Goal: Task Accomplishment & Management: Complete application form

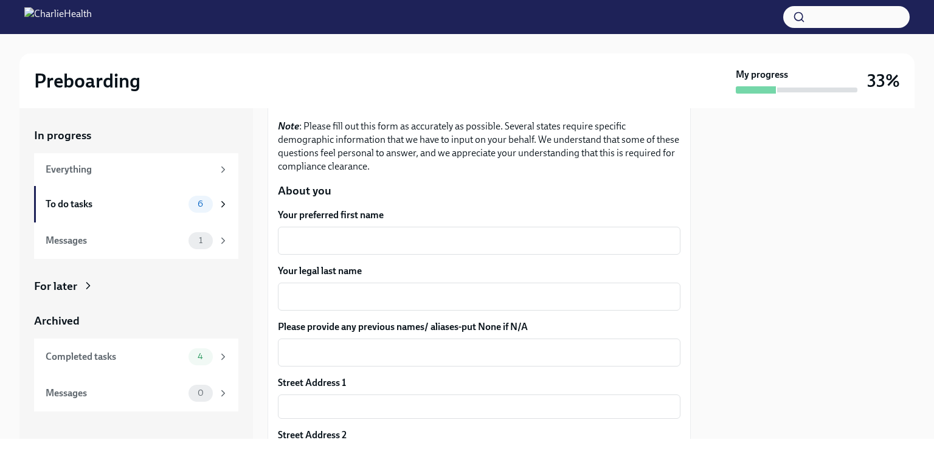
scroll to position [109, 0]
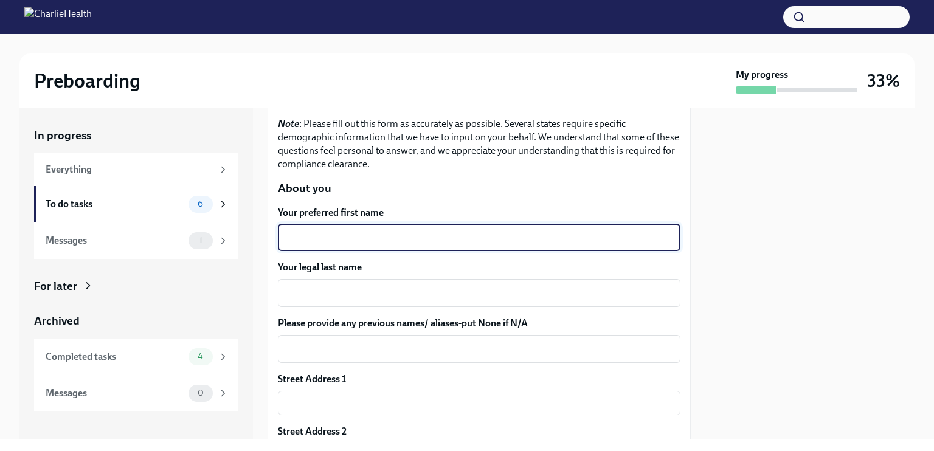
click at [342, 245] on textarea "Your preferred first name" at bounding box center [479, 237] width 388 height 15
type textarea "[PERSON_NAME]"
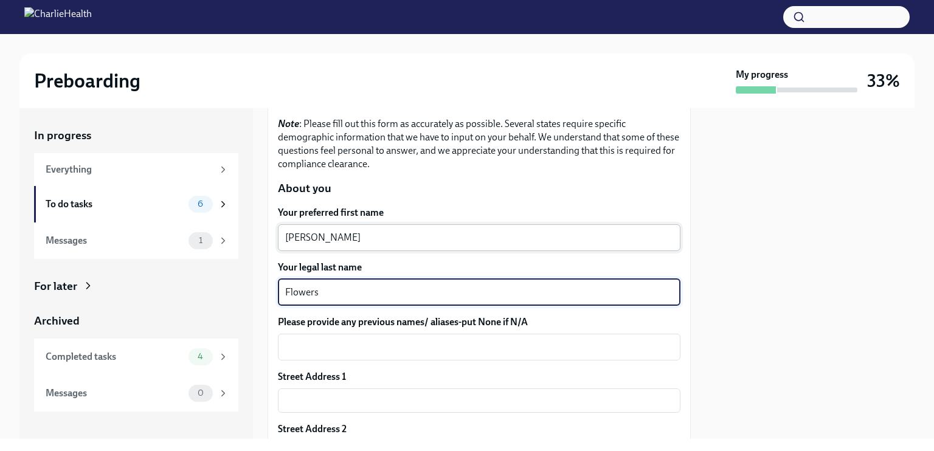
type textarea "Flowers"
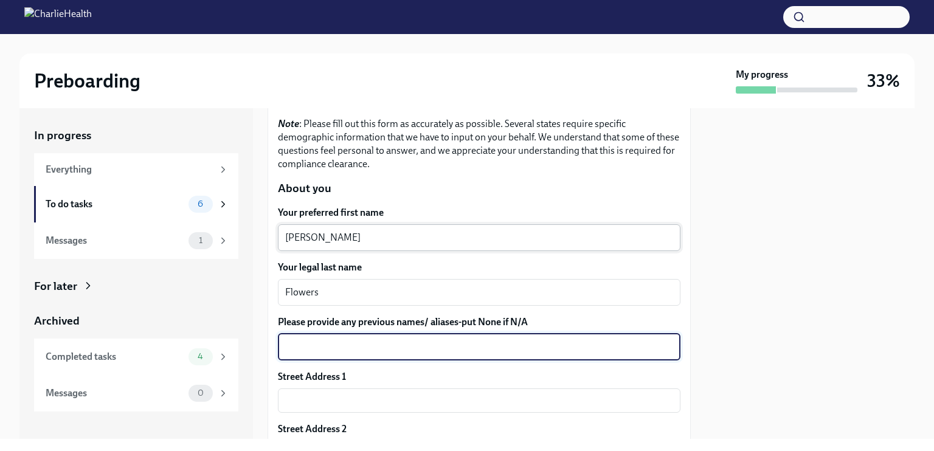
scroll to position [119, 0]
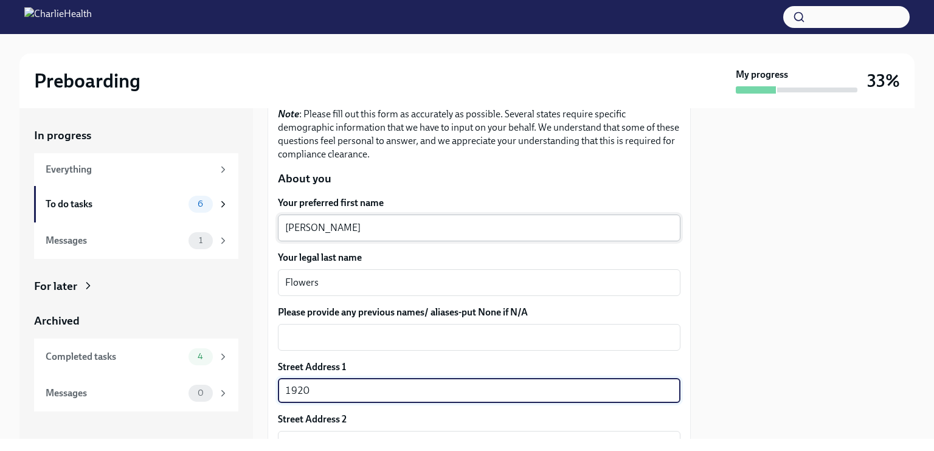
type input "[STREET_ADDRESS]"
type input "Apt 623"
type input "32304"
type input "Tallahassee"
type input "[US_STATE]"
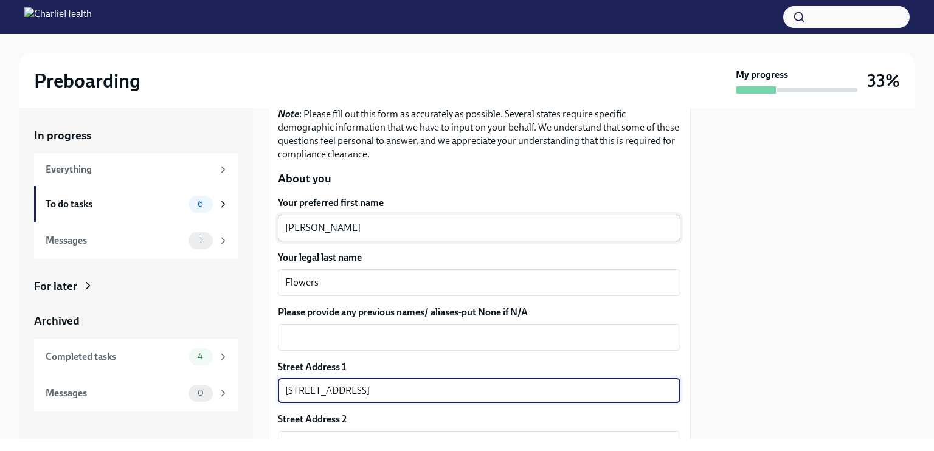
type input "US"
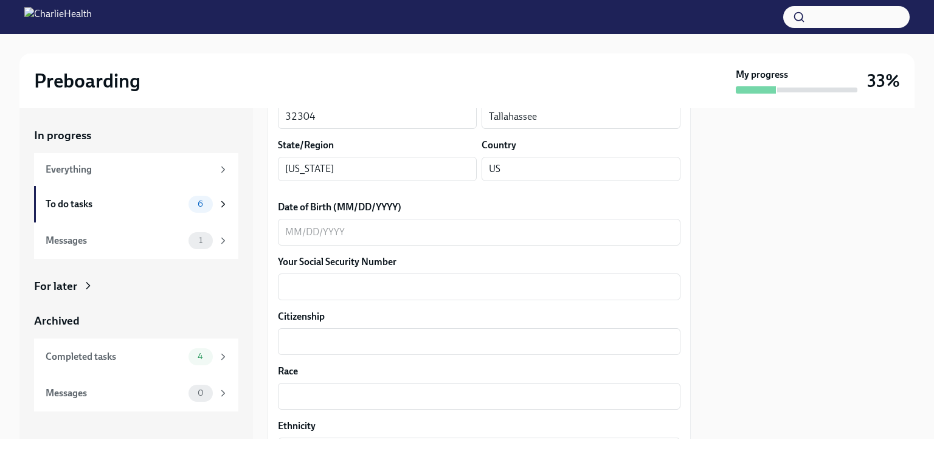
scroll to position [501, 0]
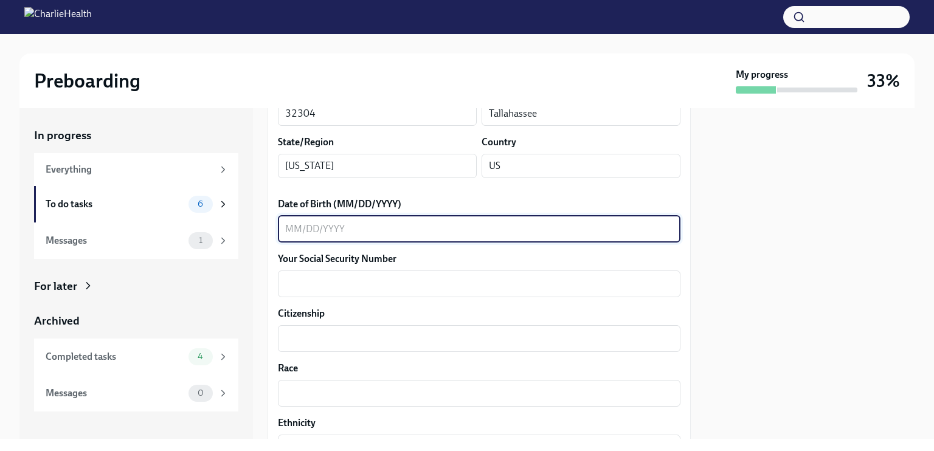
click at [377, 236] on textarea "Date of Birth (MM/DD/YYYY)" at bounding box center [479, 229] width 388 height 15
type textarea "[DATE]"
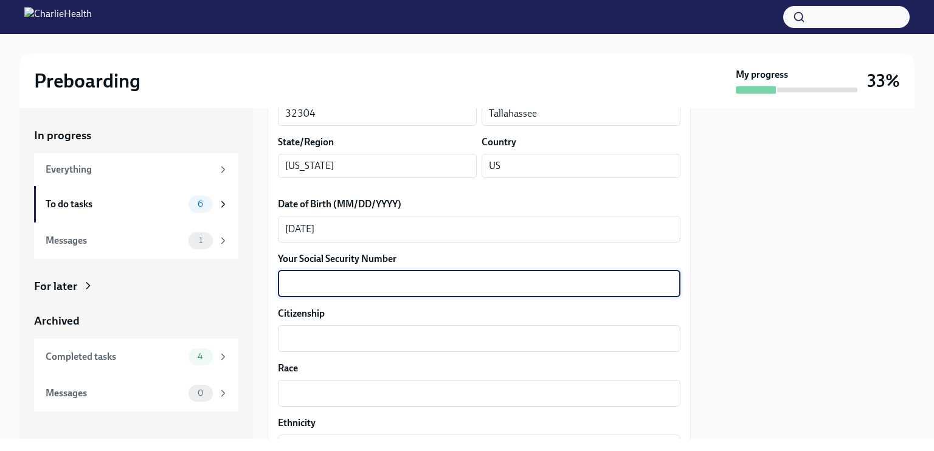
click at [382, 291] on textarea "Your Social Security Number" at bounding box center [479, 284] width 388 height 15
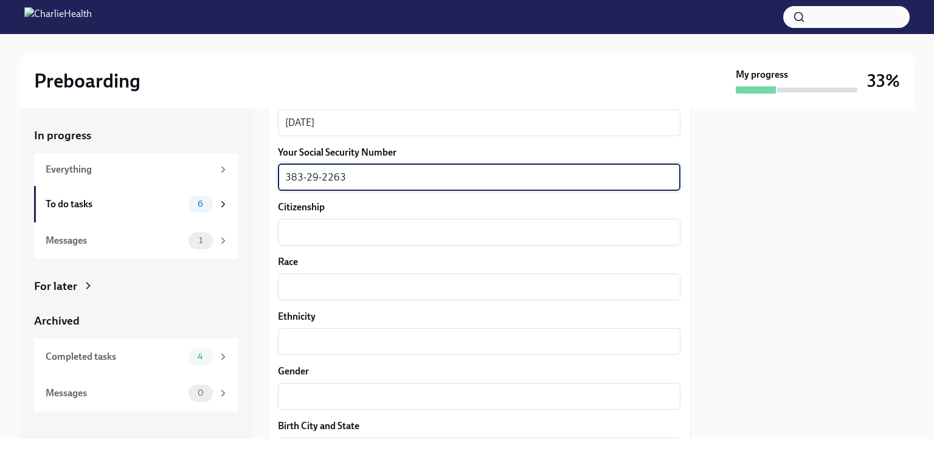
scroll to position [608, 0]
type textarea "383-29-2263"
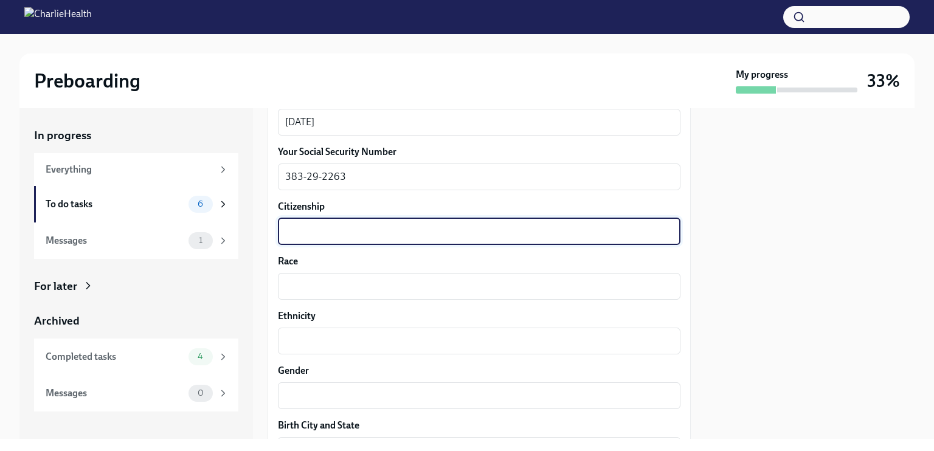
click at [352, 239] on textarea "Citizenship" at bounding box center [479, 231] width 388 height 15
type textarea "U.S. Citizen"
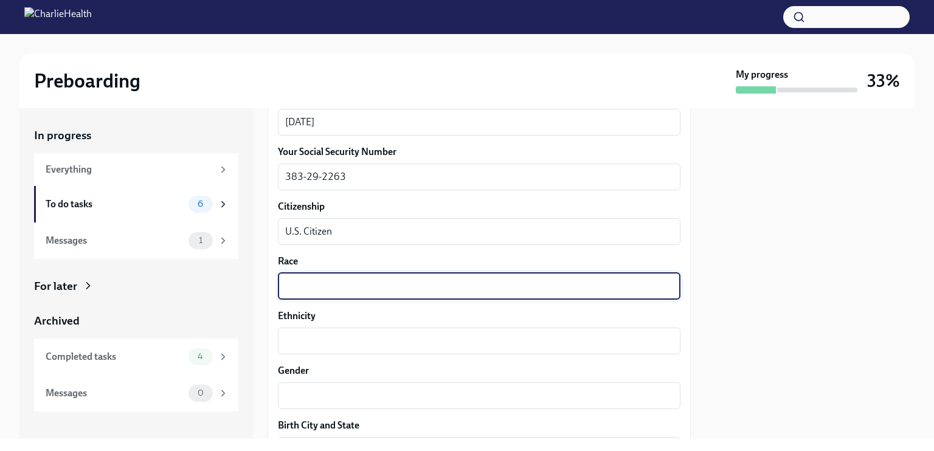
click at [340, 294] on textarea "Race" at bounding box center [479, 286] width 388 height 15
type textarea "White"
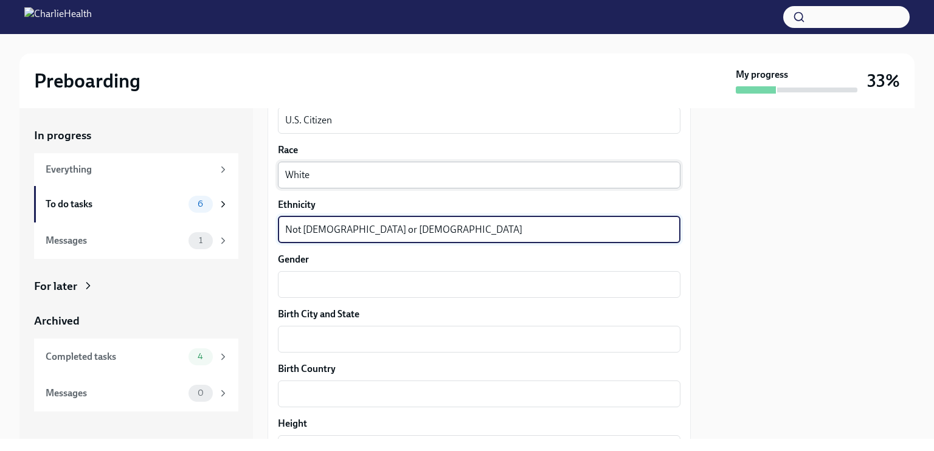
scroll to position [734, 0]
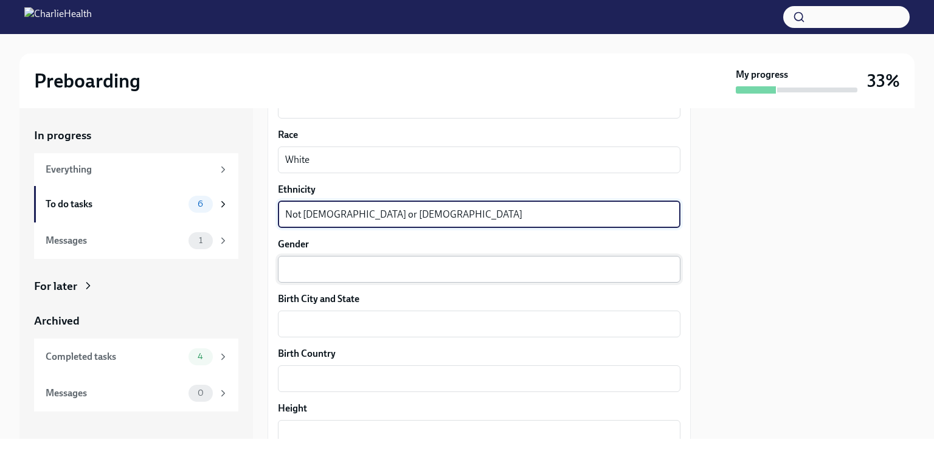
type textarea "Not [DEMOGRAPHIC_DATA] or [DEMOGRAPHIC_DATA]"
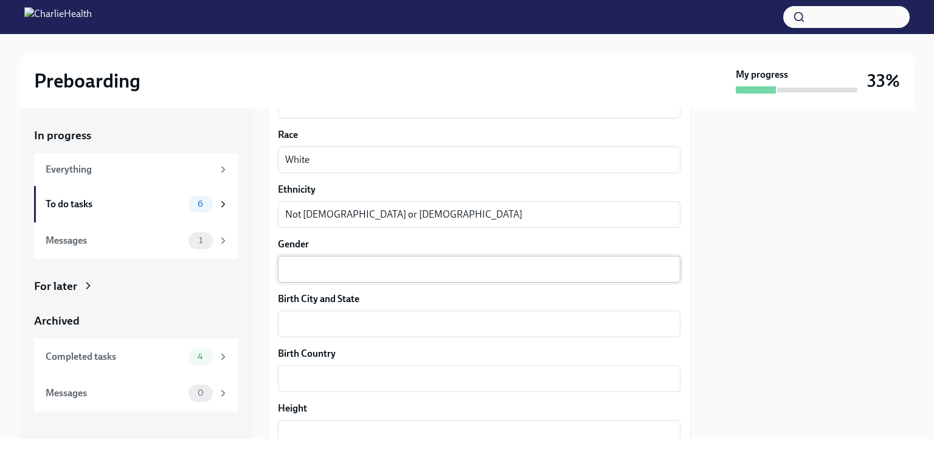
click at [343, 283] on div "x ​" at bounding box center [479, 269] width 402 height 27
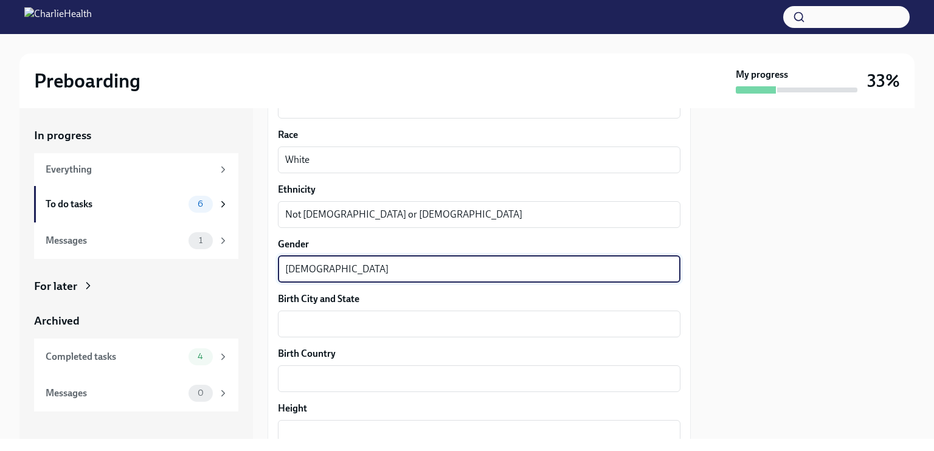
type textarea "[DEMOGRAPHIC_DATA]"
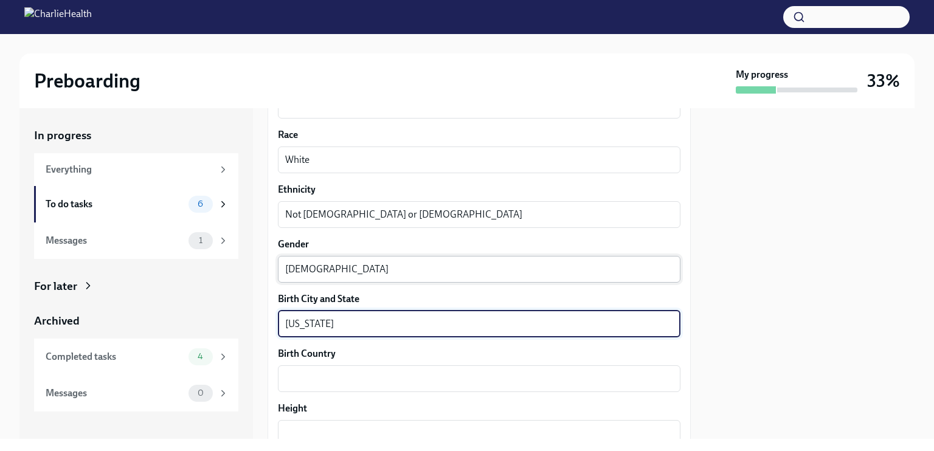
scroll to position [861, 0]
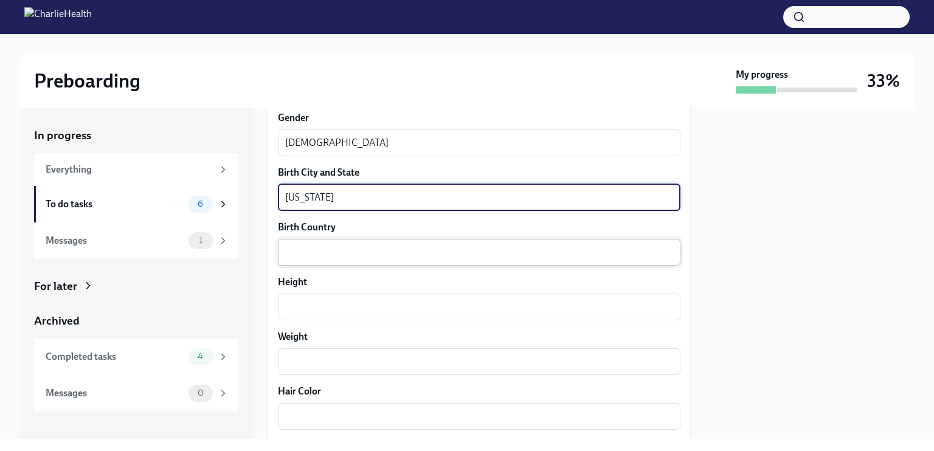
type textarea "[US_STATE]"
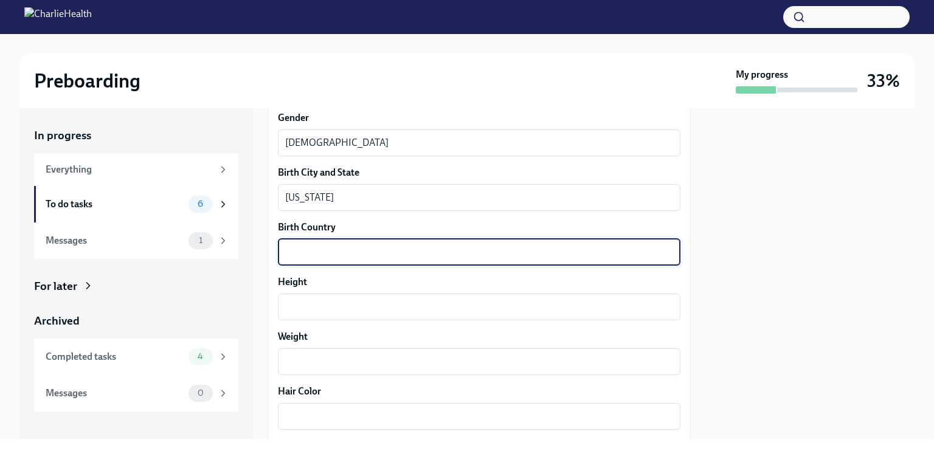
click at [356, 260] on textarea "Birth Country" at bounding box center [479, 252] width 388 height 15
type textarea "[GEOGRAPHIC_DATA]"
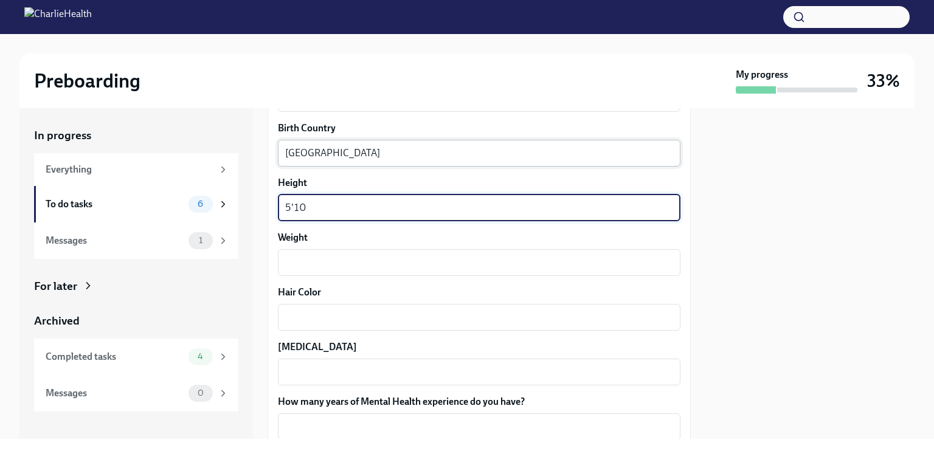
scroll to position [960, 0]
type textarea "5'10"
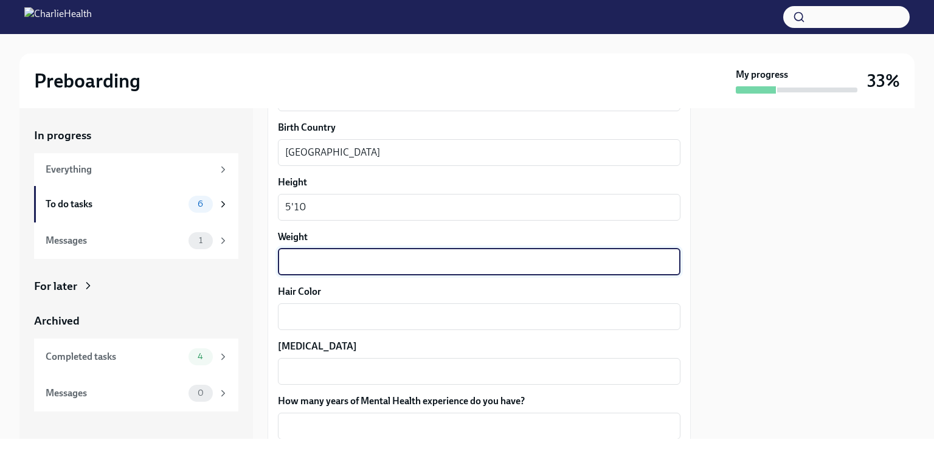
click at [360, 269] on textarea "Weight" at bounding box center [479, 262] width 388 height 15
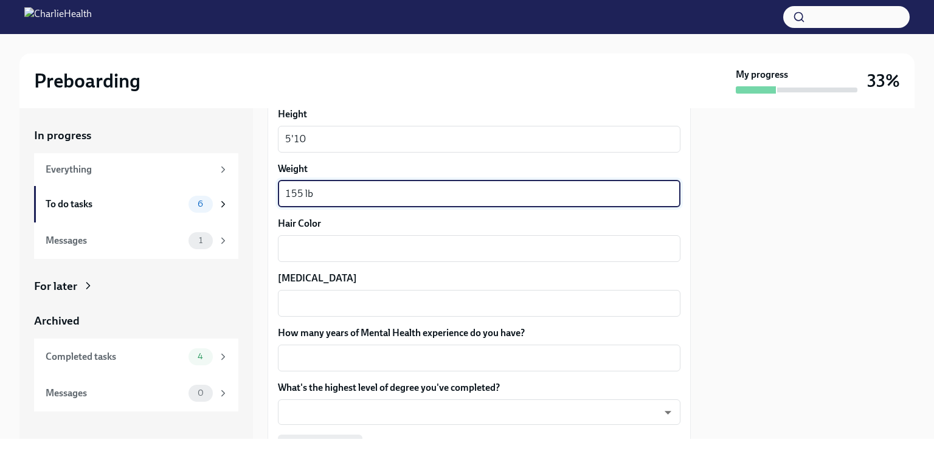
scroll to position [1031, 0]
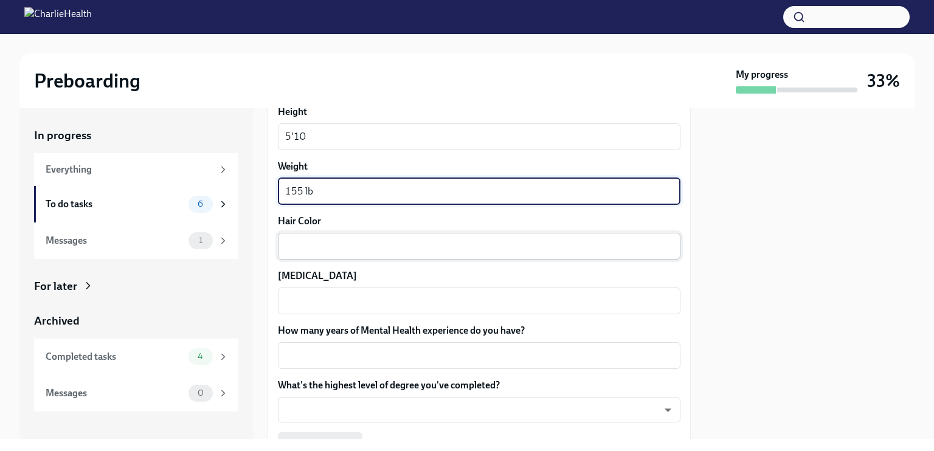
type textarea "155 lb"
click at [362, 260] on div "x ​" at bounding box center [479, 246] width 402 height 27
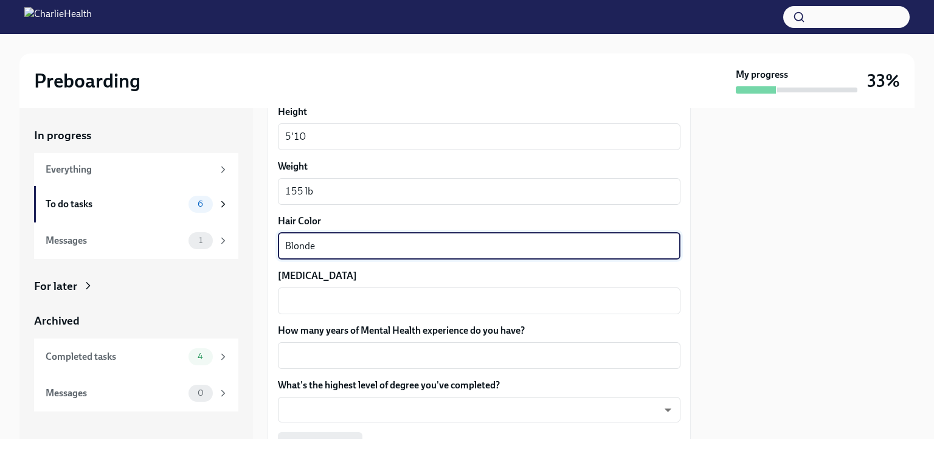
type textarea "Blonde"
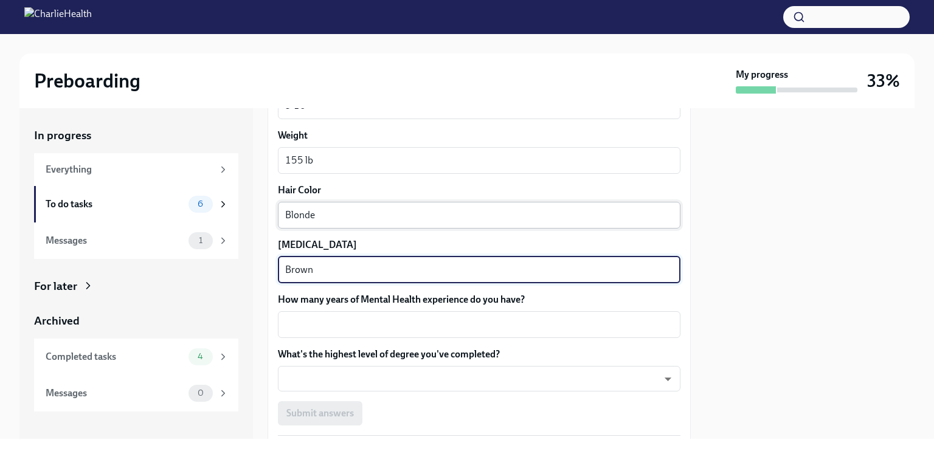
scroll to position [1062, 0]
type textarea "Brown"
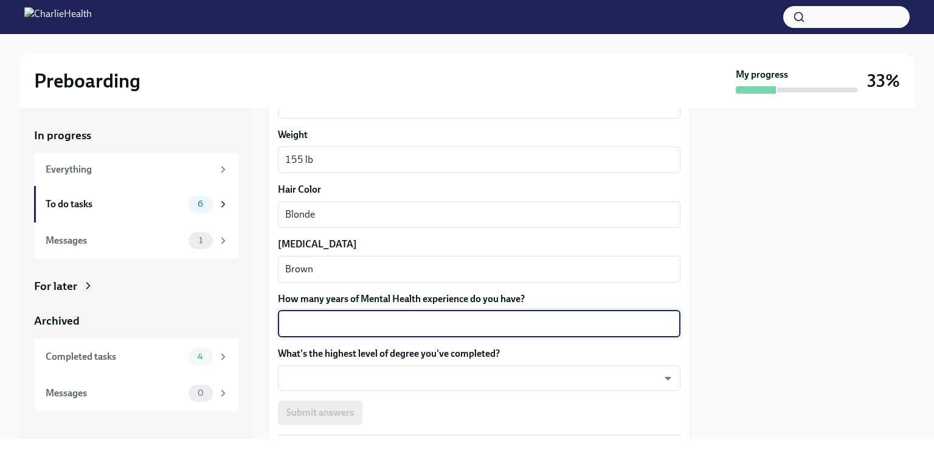
click at [396, 331] on textarea "How many years of Mental Health experience do you have?" at bounding box center [479, 324] width 388 height 15
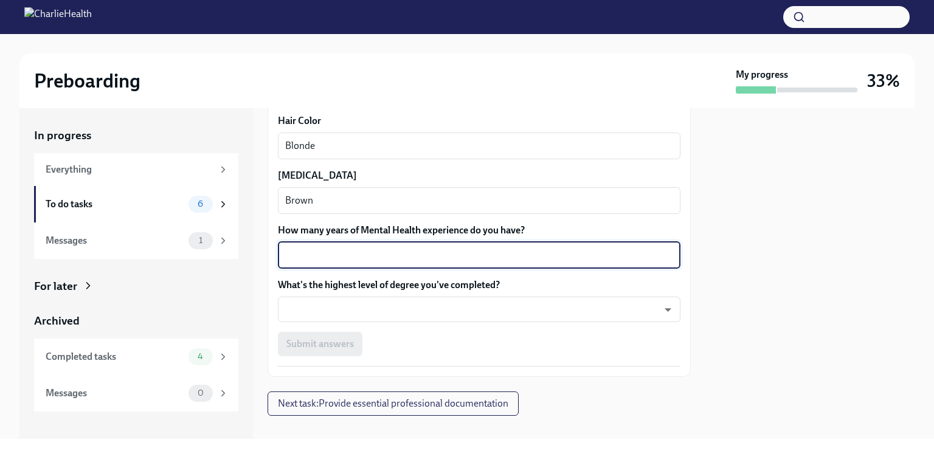
scroll to position [1135, 0]
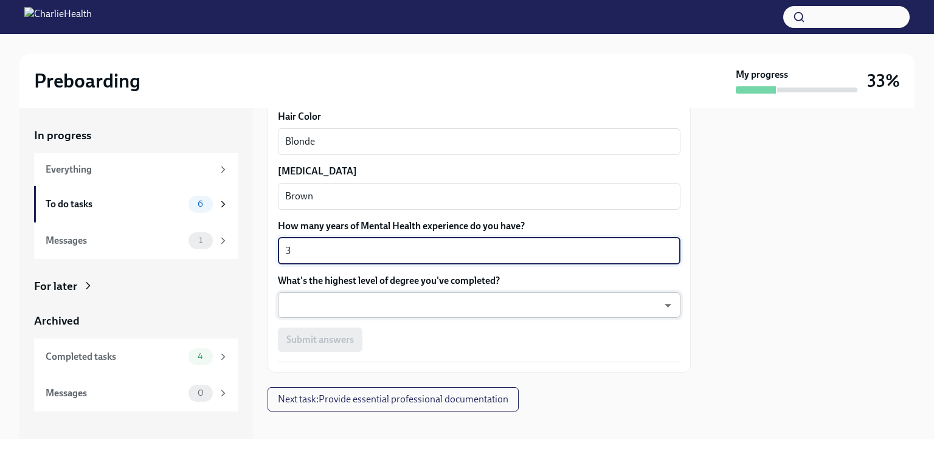
type textarea "3"
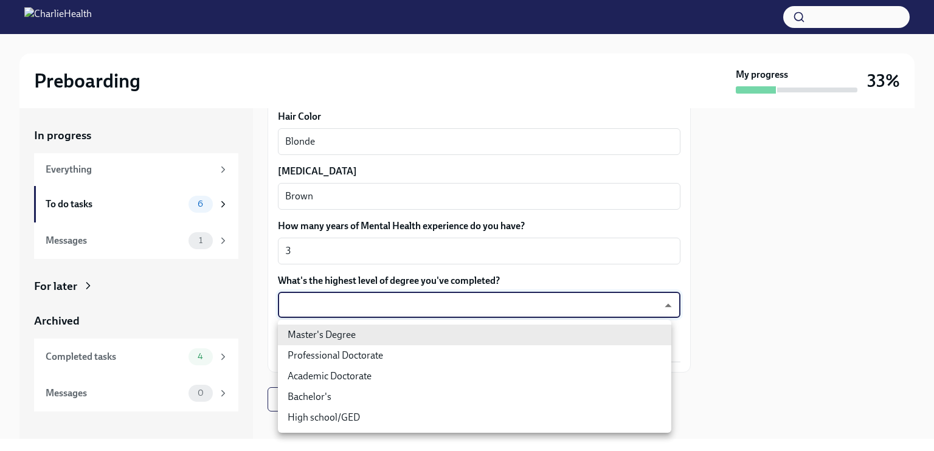
click at [406, 367] on body "Preboarding My progress 33% In progress Everything To do tasks 6 Messages 1 For…" at bounding box center [467, 225] width 934 height 451
click at [334, 407] on li "Bachelor's" at bounding box center [474, 397] width 393 height 21
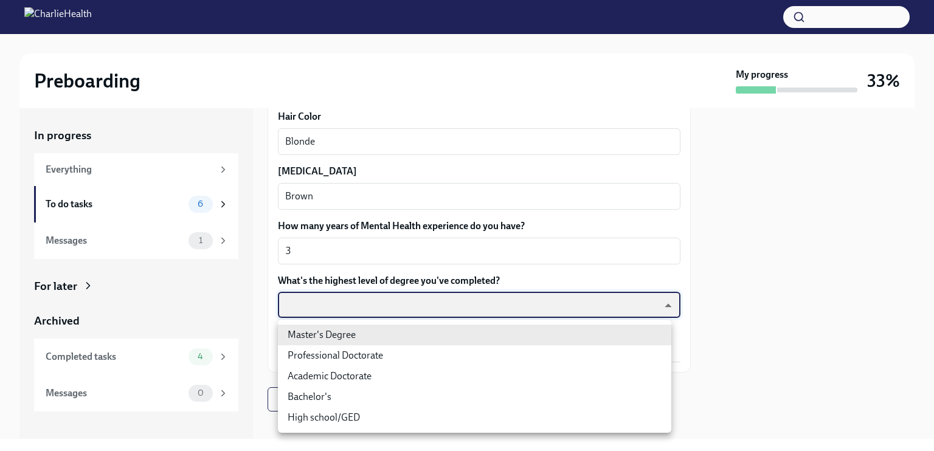
type input "oQxEXK86X"
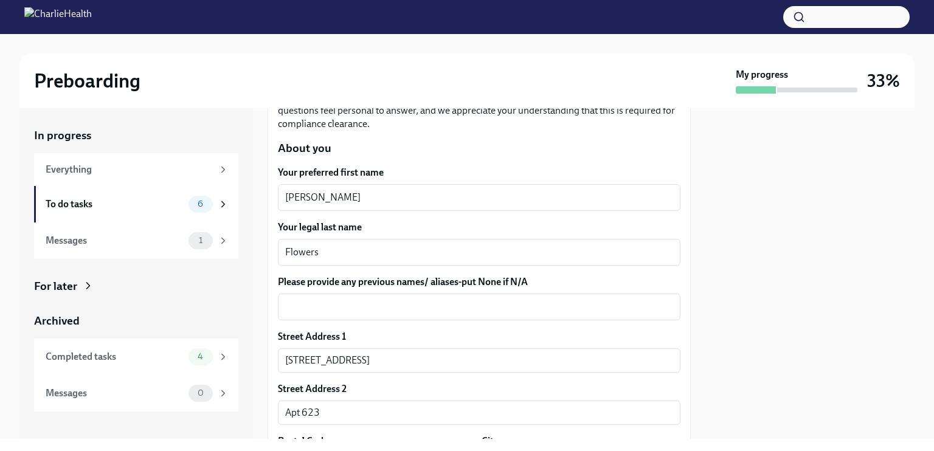
scroll to position [195, 0]
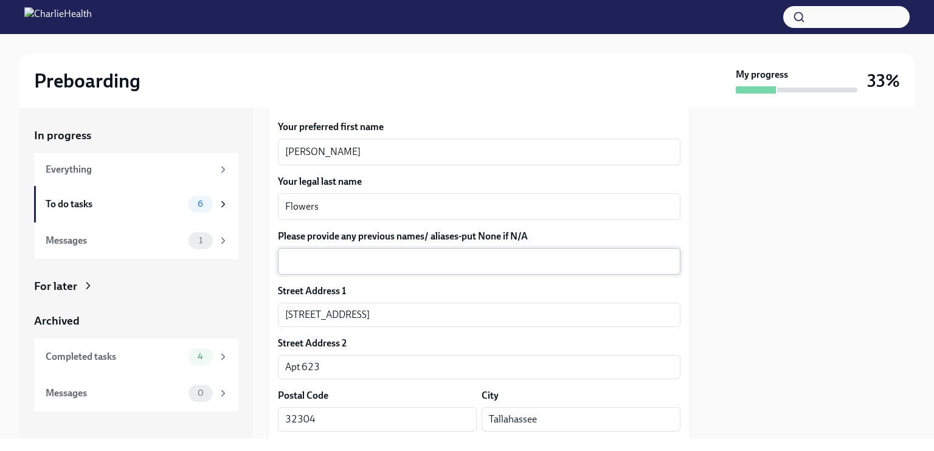
click at [399, 269] on textarea "Please provide any previous names/ aliases-put None if N/A" at bounding box center [479, 261] width 388 height 15
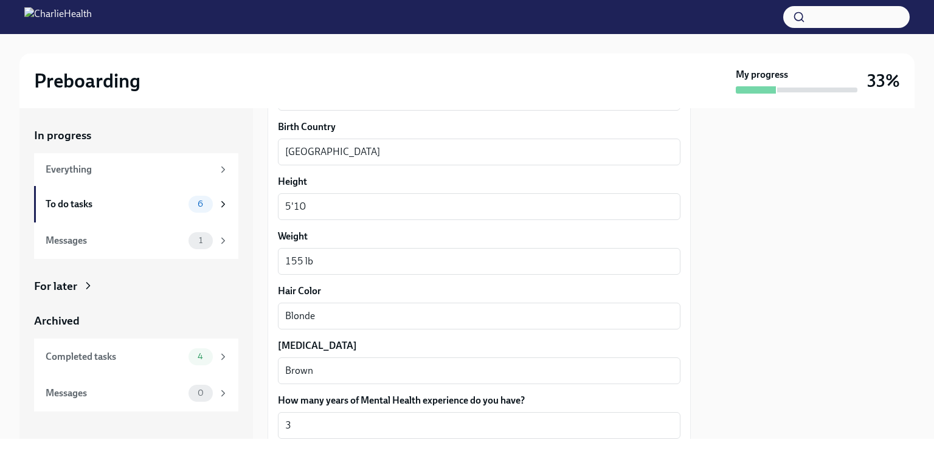
scroll to position [943, 0]
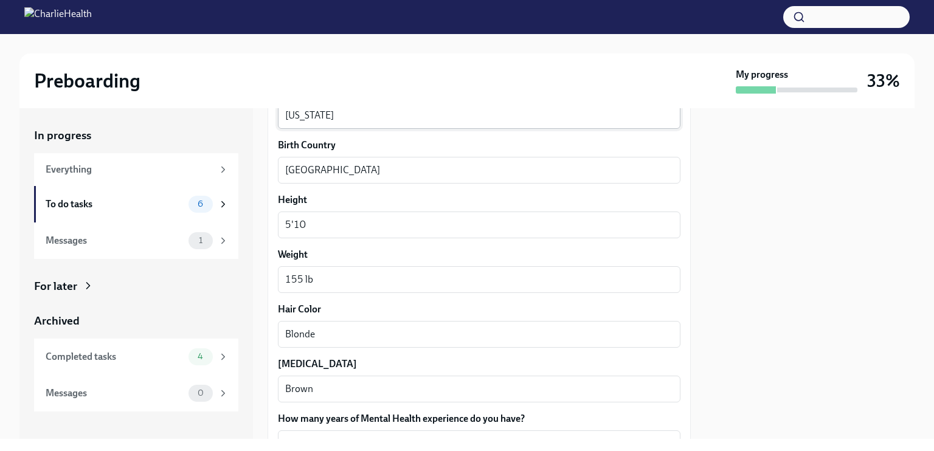
type textarea "N/A"
click at [289, 123] on textarea "[US_STATE]" at bounding box center [479, 115] width 388 height 15
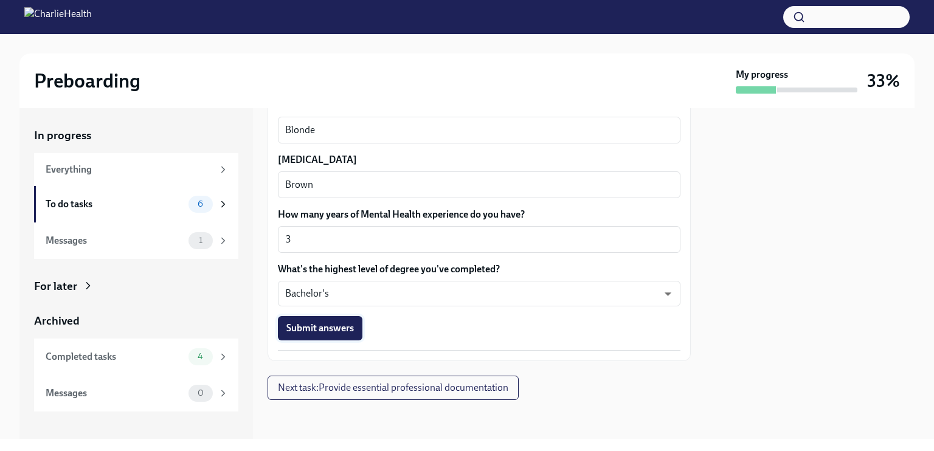
click at [314, 328] on span "Submit answers" at bounding box center [319, 328] width 67 height 12
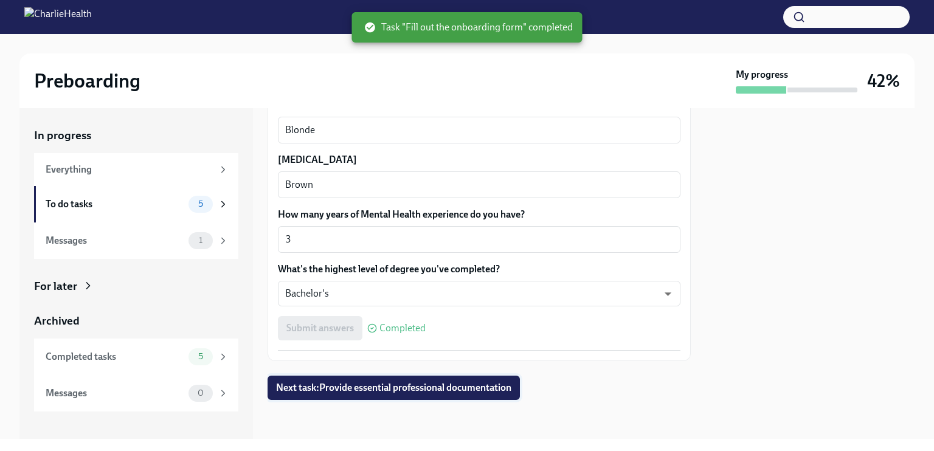
click at [408, 389] on span "Next task : Provide essential professional documentation" at bounding box center [393, 388] width 235 height 12
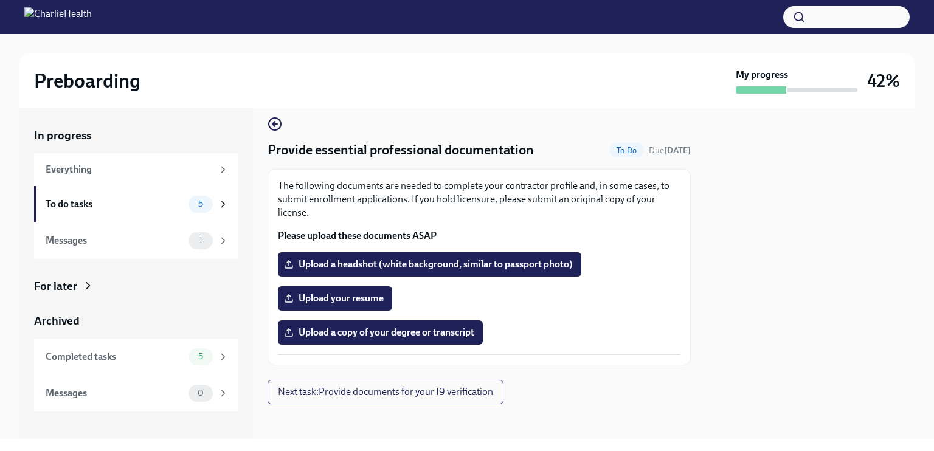
scroll to position [12, 0]
click at [449, 338] on span "Upload a copy of your degree or transcript" at bounding box center [380, 332] width 188 height 12
click at [0, 0] on input "Upload a copy of your degree or transcript" at bounding box center [0, 0] width 0 height 0
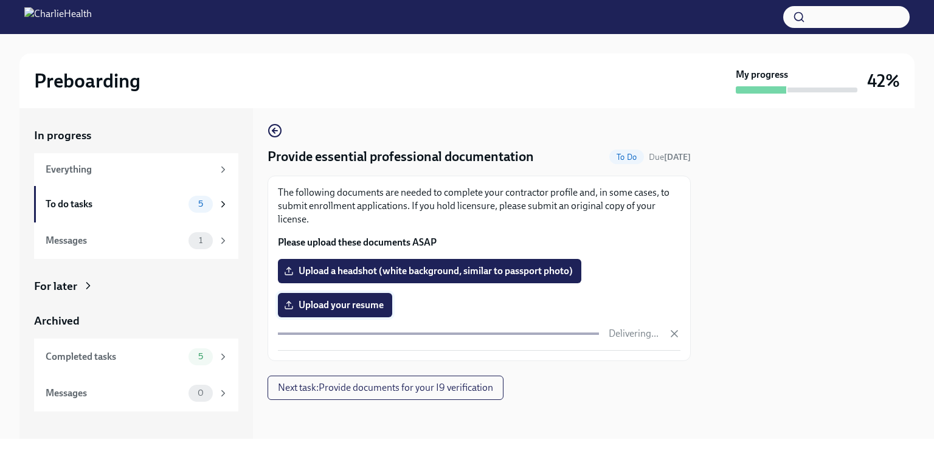
click at [335, 311] on span "Upload your resume" at bounding box center [334, 305] width 97 height 12
click at [0, 0] on input "Upload your resume" at bounding box center [0, 0] width 0 height 0
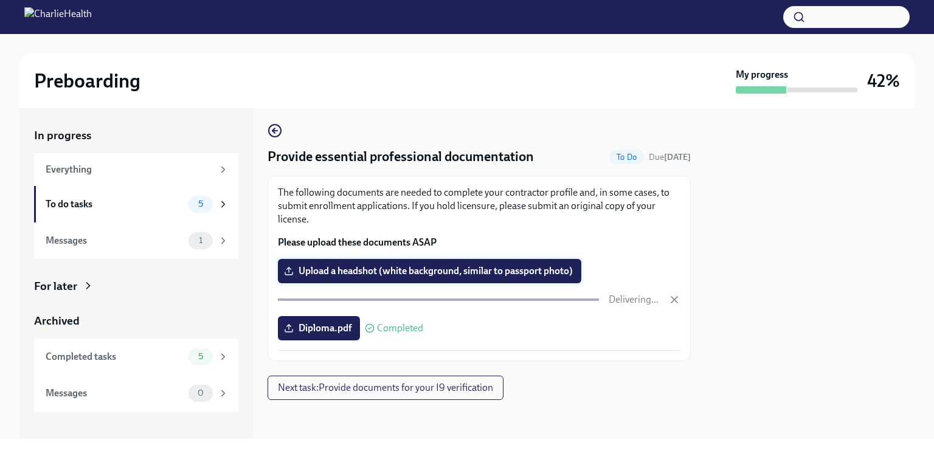
click at [427, 283] on label "Upload a headshot (white background, similar to passport photo)" at bounding box center [429, 271] width 303 height 24
click at [0, 0] on input "Upload a headshot (white background, similar to passport photo)" at bounding box center [0, 0] width 0 height 0
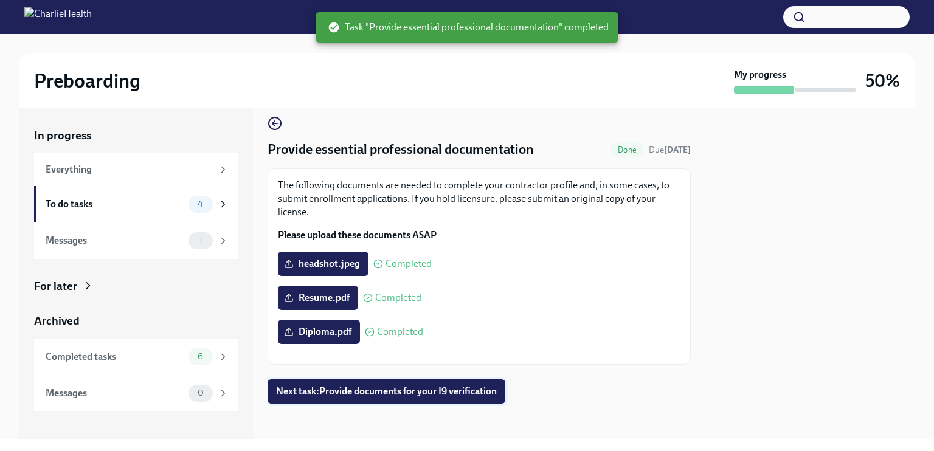
click at [399, 397] on span "Next task : Provide documents for your I9 verification" at bounding box center [386, 391] width 221 height 12
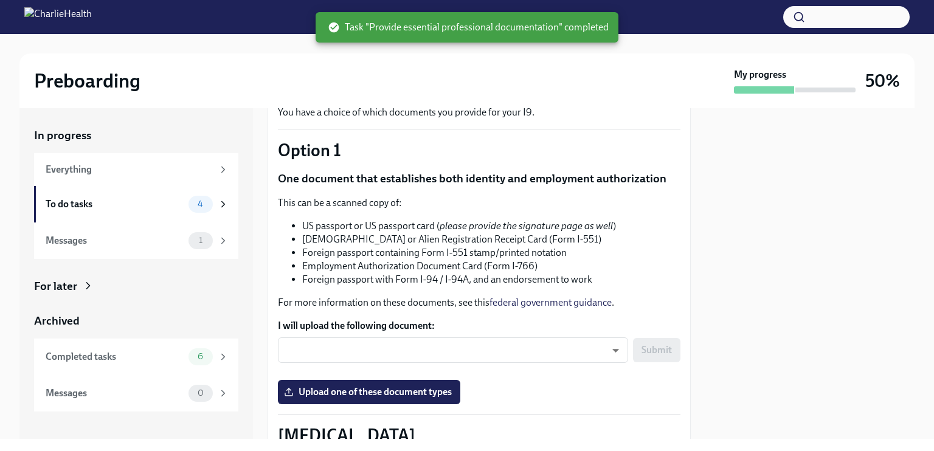
scroll to position [136, 0]
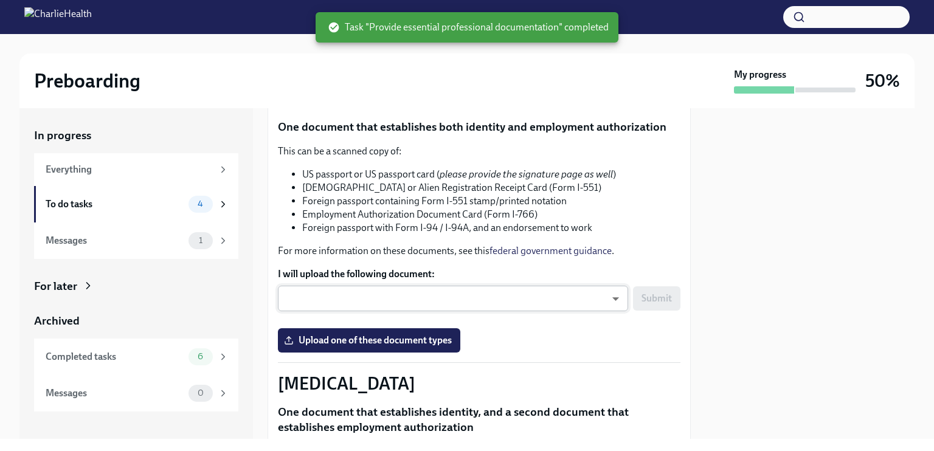
click at [410, 335] on body "Preboarding My progress 50% In progress Everything To do tasks 4 Messages 1 For…" at bounding box center [467, 225] width 934 height 451
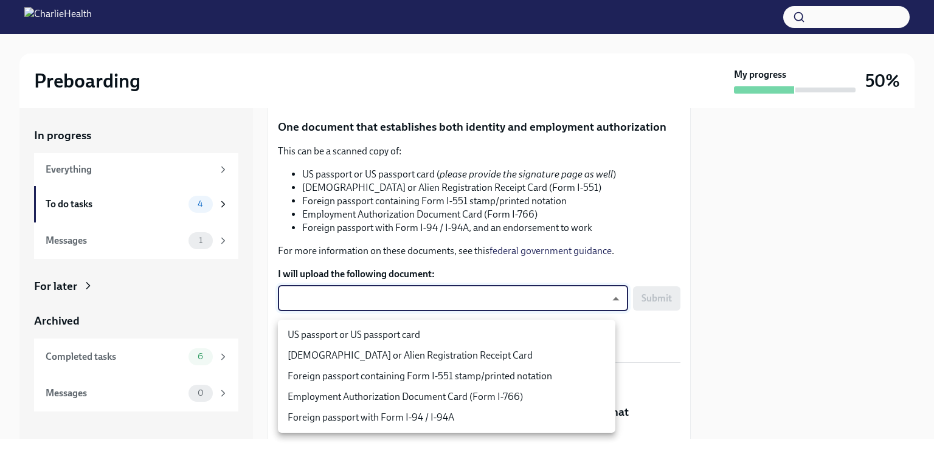
click at [419, 340] on li "US passport or US passport card" at bounding box center [446, 335] width 337 height 21
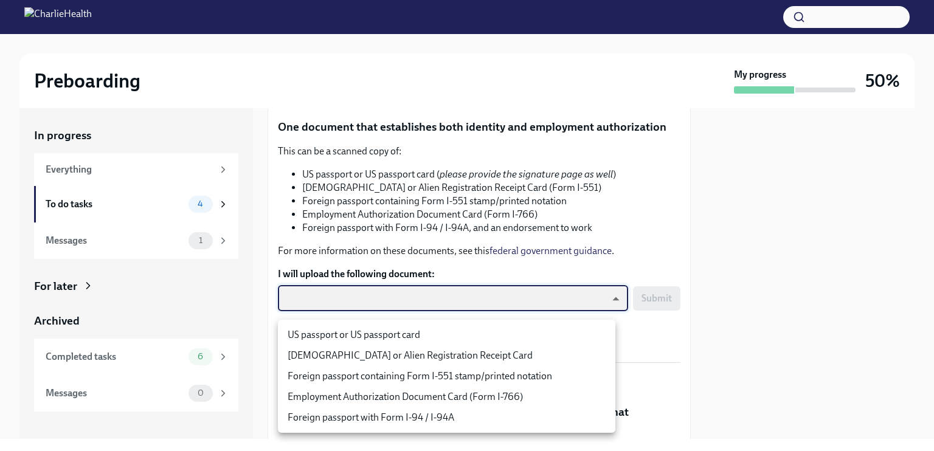
type input "KnYOjnC8x"
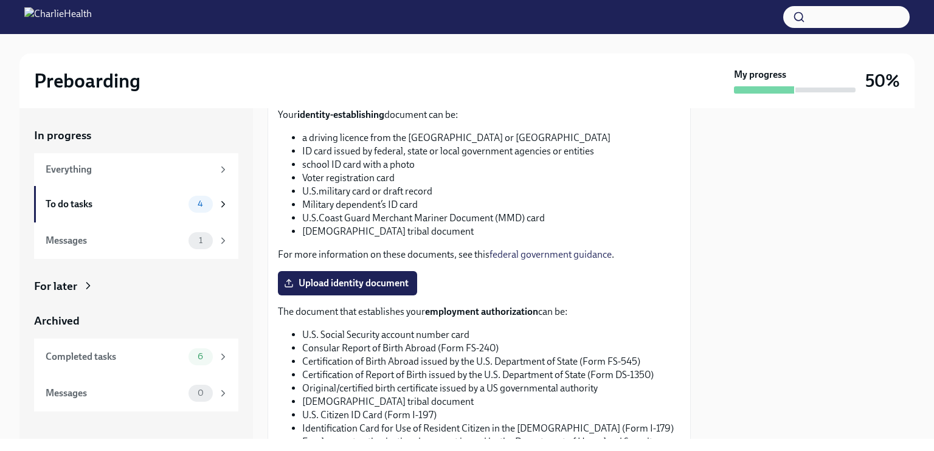
scroll to position [486, 0]
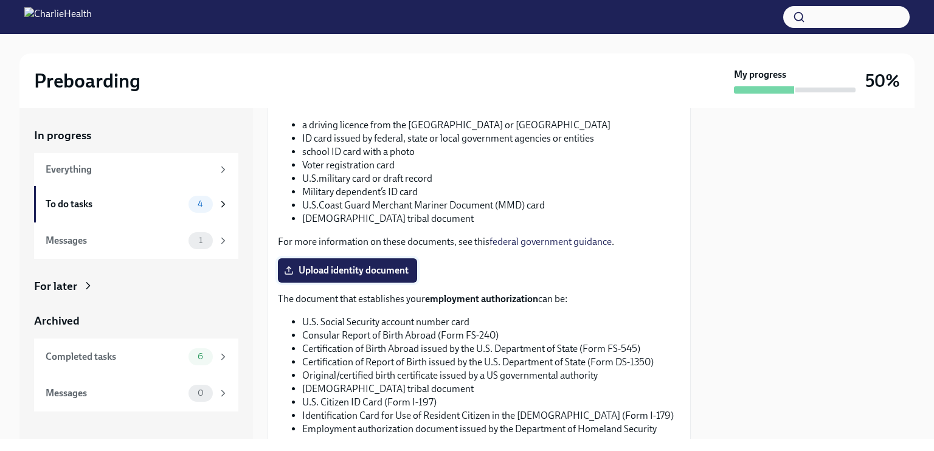
click at [334, 277] on span "Upload identity document" at bounding box center [347, 270] width 122 height 12
click at [0, 0] on input "Upload identity document" at bounding box center [0, 0] width 0 height 0
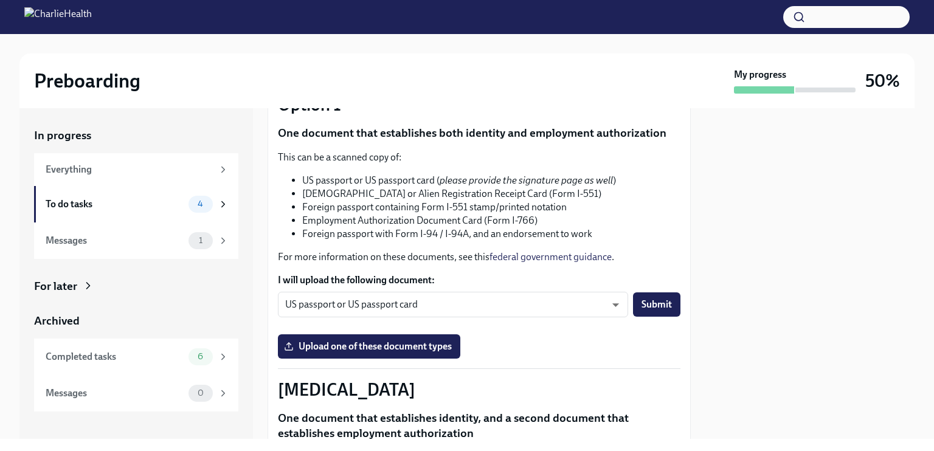
scroll to position [128, 0]
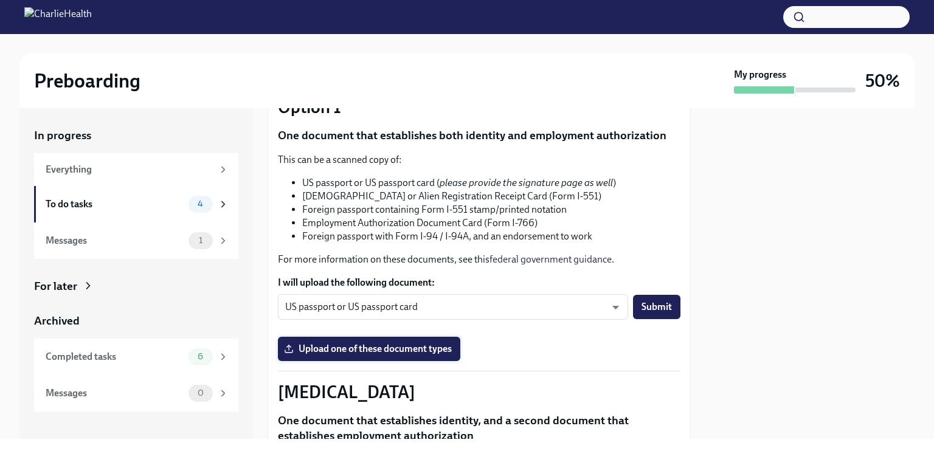
click at [430, 355] on span "Upload one of these document types" at bounding box center [368, 349] width 165 height 12
click at [0, 0] on input "Upload one of these document types" at bounding box center [0, 0] width 0 height 0
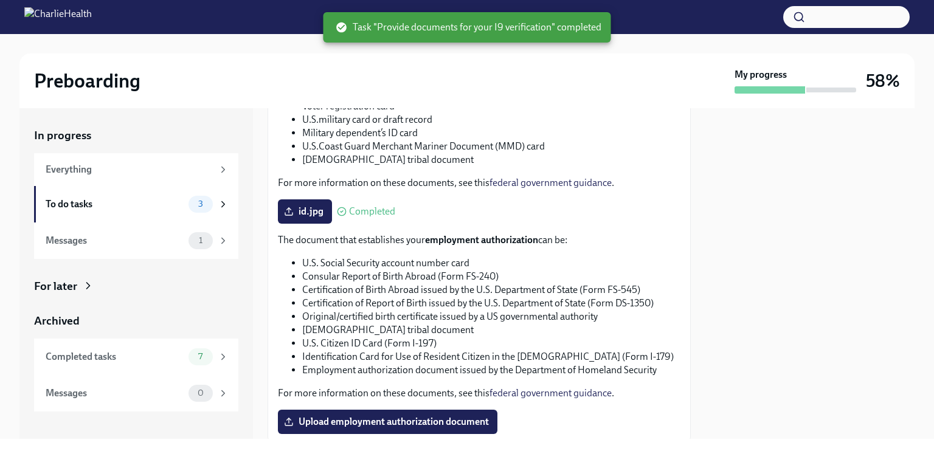
scroll to position [755, 0]
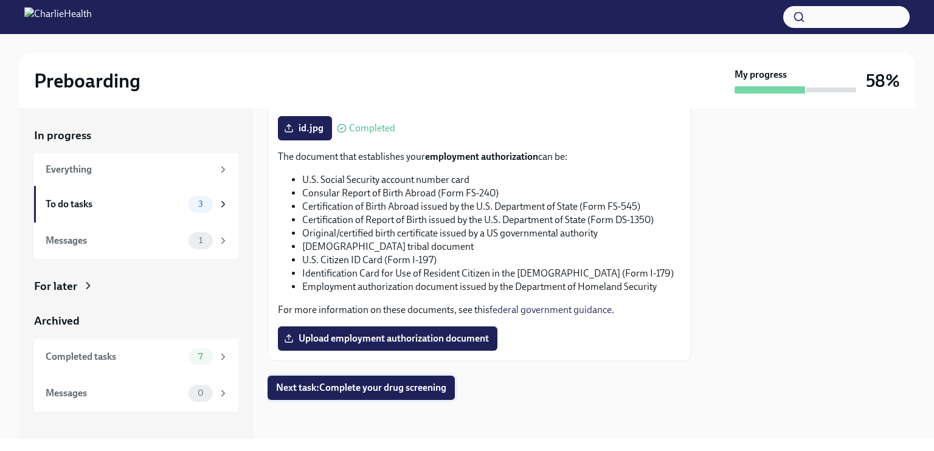
click at [406, 385] on span "Next task : Complete your drug screening" at bounding box center [361, 388] width 170 height 12
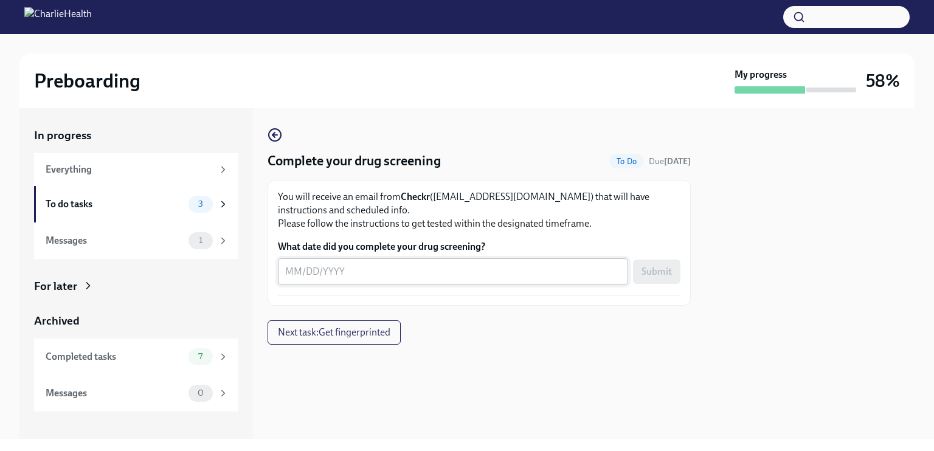
click at [291, 274] on div "x ​" at bounding box center [453, 271] width 350 height 27
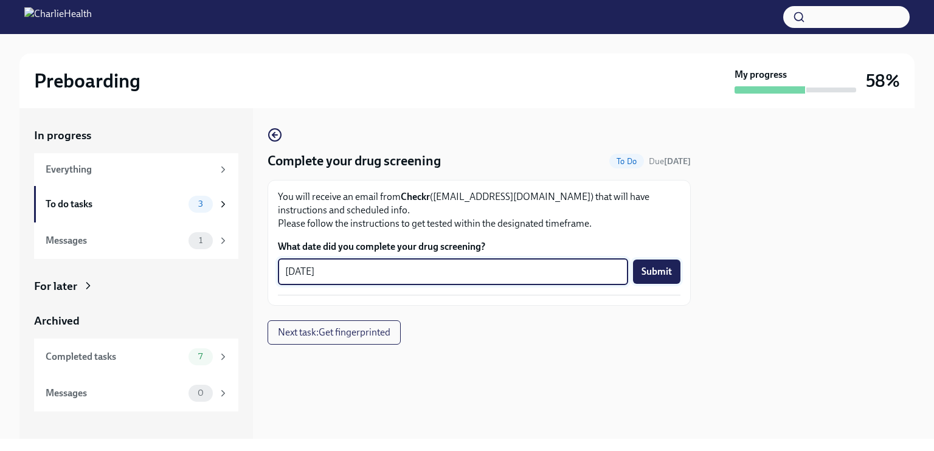
type textarea "[DATE]"
click at [668, 278] on span "Submit" at bounding box center [656, 272] width 30 height 12
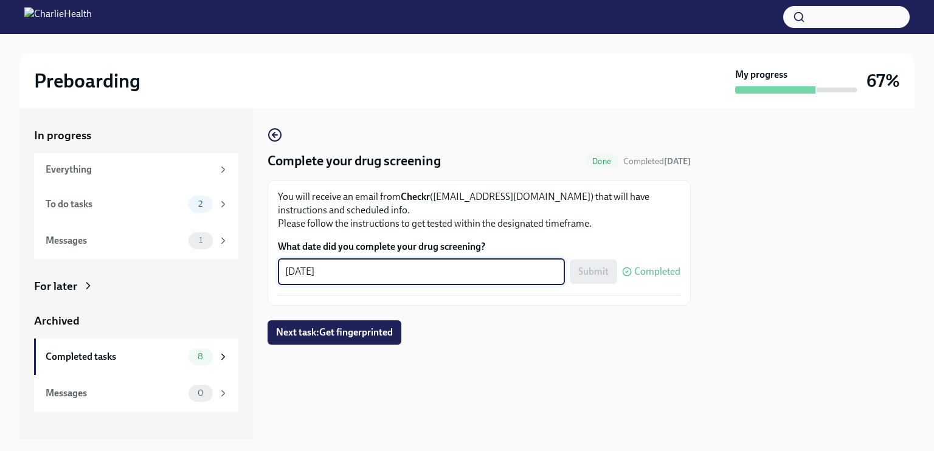
drag, startPoint x: 393, startPoint y: 284, endPoint x: 282, endPoint y: 281, distance: 111.3
click at [282, 281] on div "[DATE] x ​" at bounding box center [421, 271] width 287 height 27
type textarea "0"
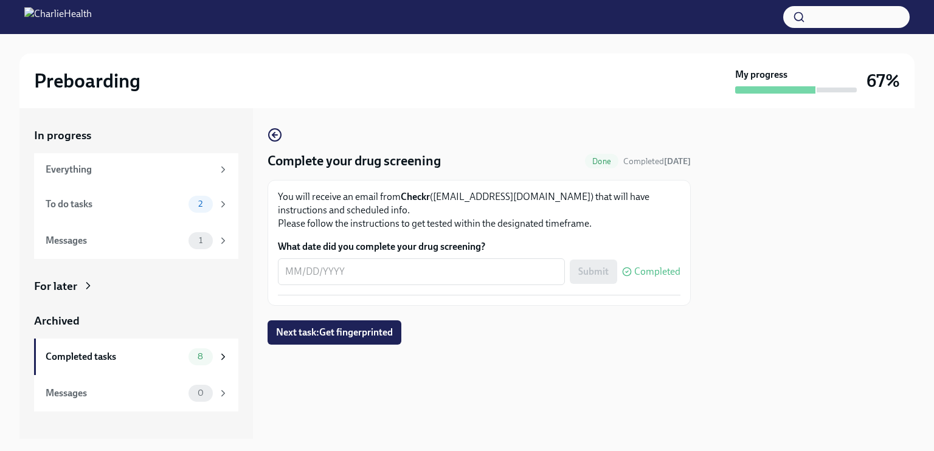
click at [596, 166] on span "Done" at bounding box center [601, 161] width 33 height 9
click at [277, 139] on icon "button" at bounding box center [274, 135] width 15 height 15
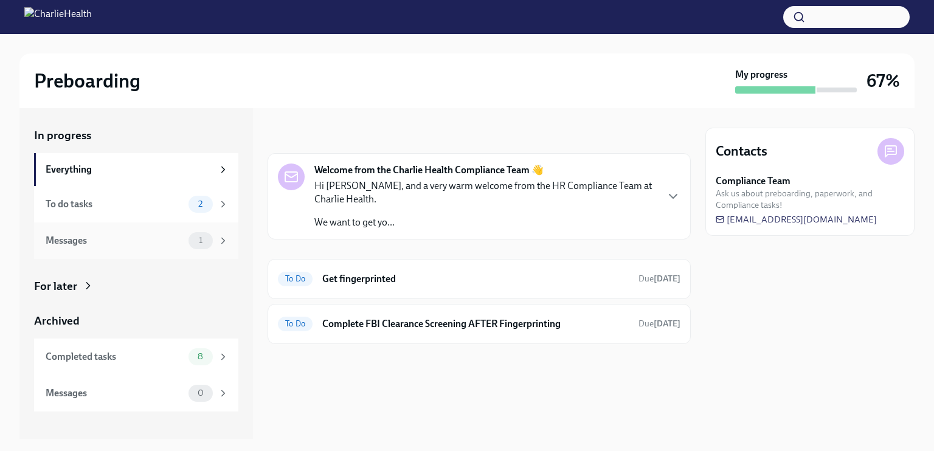
click at [99, 242] on div "Messages" at bounding box center [115, 240] width 138 height 13
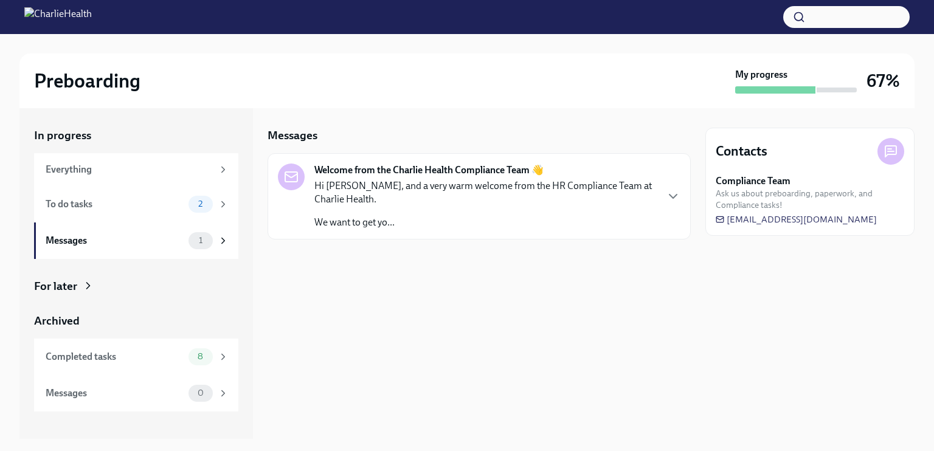
click at [432, 204] on p "Hi [PERSON_NAME], and a very warm welcome from the HR Compliance Team at Charli…" at bounding box center [485, 192] width 342 height 27
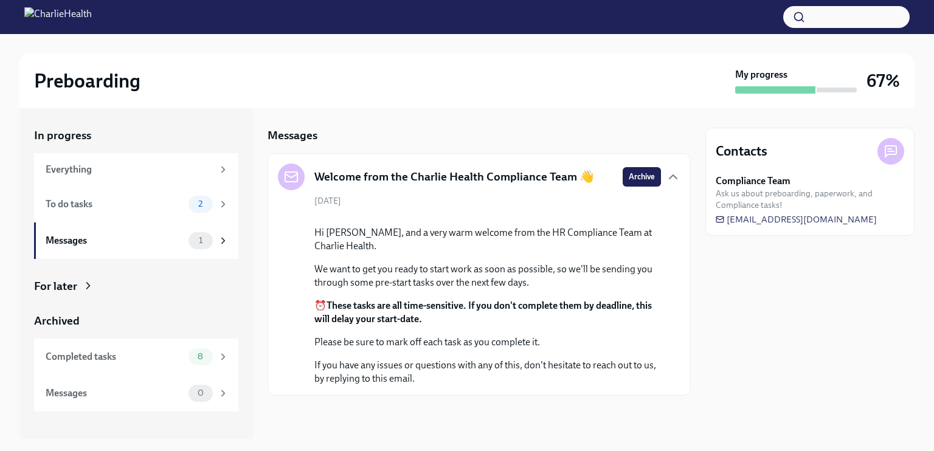
scroll to position [119, 0]
click at [114, 211] on div "To do tasks" at bounding box center [115, 204] width 138 height 13
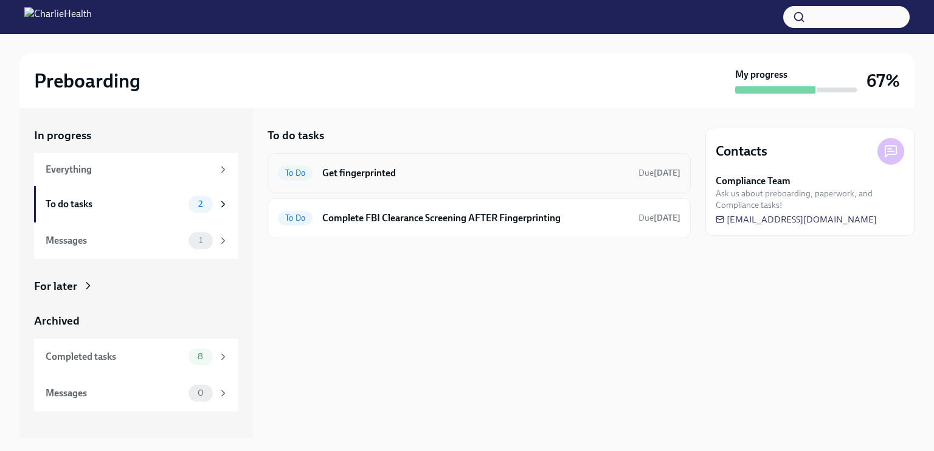
click at [430, 183] on div "To Do Get fingerprinted Due [DATE]" at bounding box center [479, 172] width 402 height 19
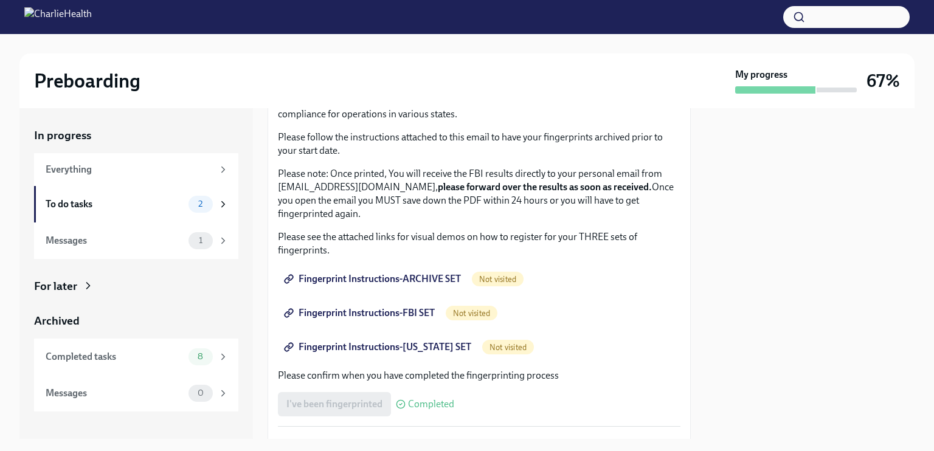
scroll to position [104, 0]
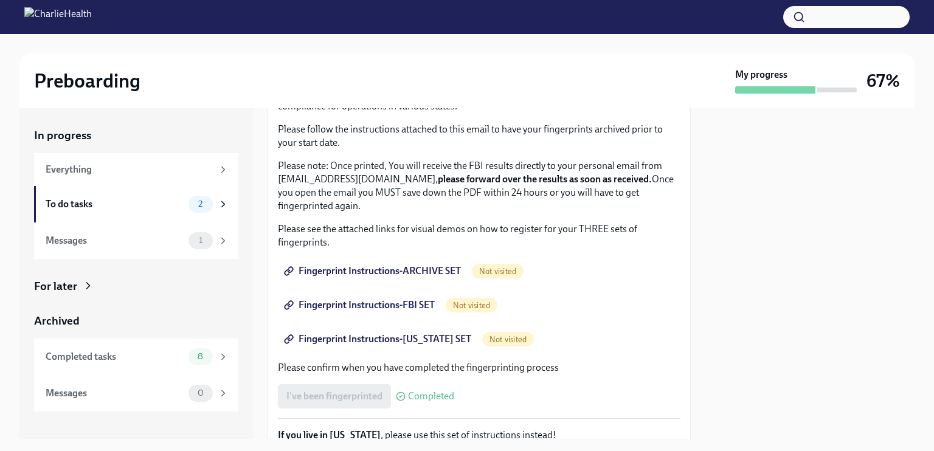
click at [387, 277] on span "Fingerprint Instructions-ARCHIVE SET" at bounding box center [373, 271] width 174 height 12
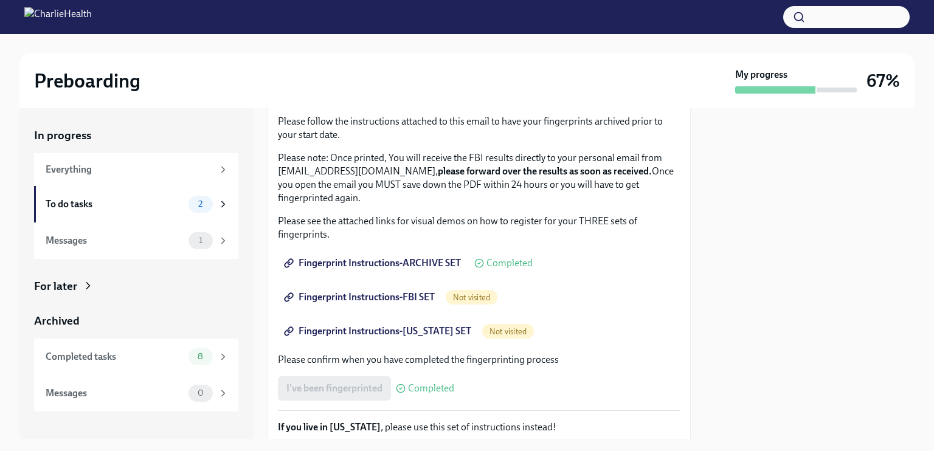
scroll to position [114, 0]
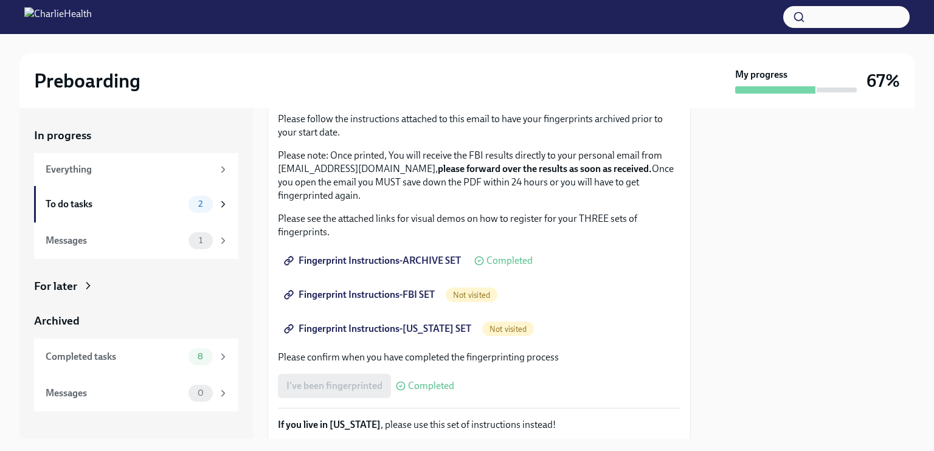
click at [384, 301] on span "Fingerprint Instructions-FBI SET" at bounding box center [360, 295] width 148 height 12
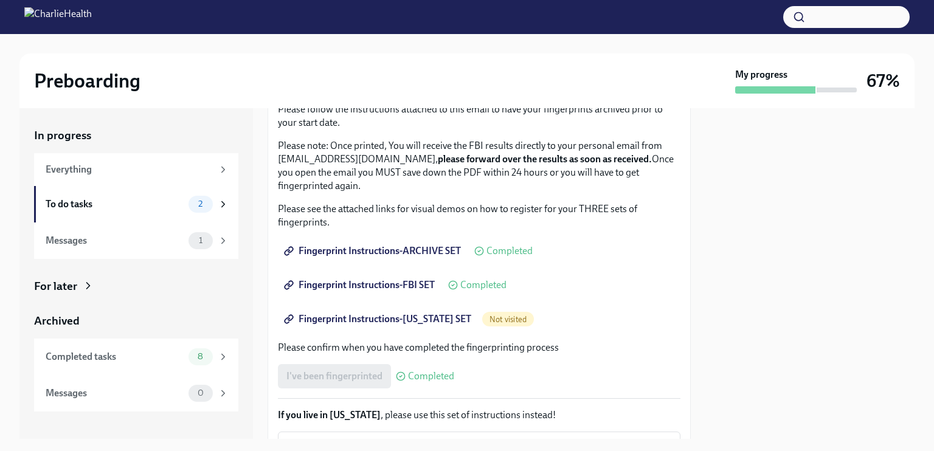
scroll to position [126, 0]
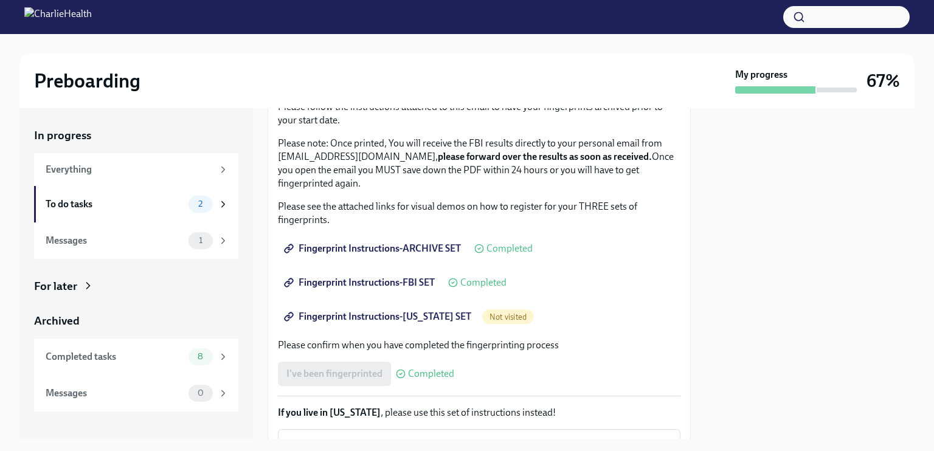
click at [412, 289] on span "Fingerprint Instructions-FBI SET" at bounding box center [360, 283] width 148 height 12
click at [367, 323] on span "Fingerprint Instructions-[US_STATE] SET" at bounding box center [378, 317] width 185 height 12
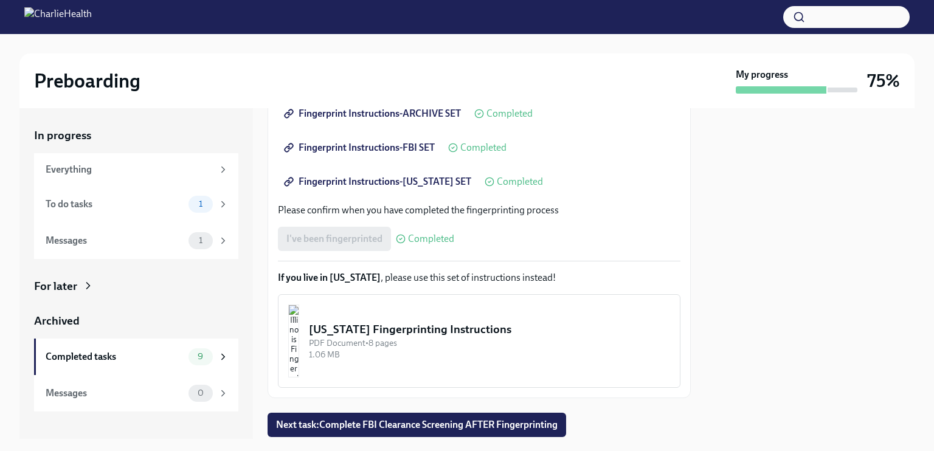
scroll to position [260, 0]
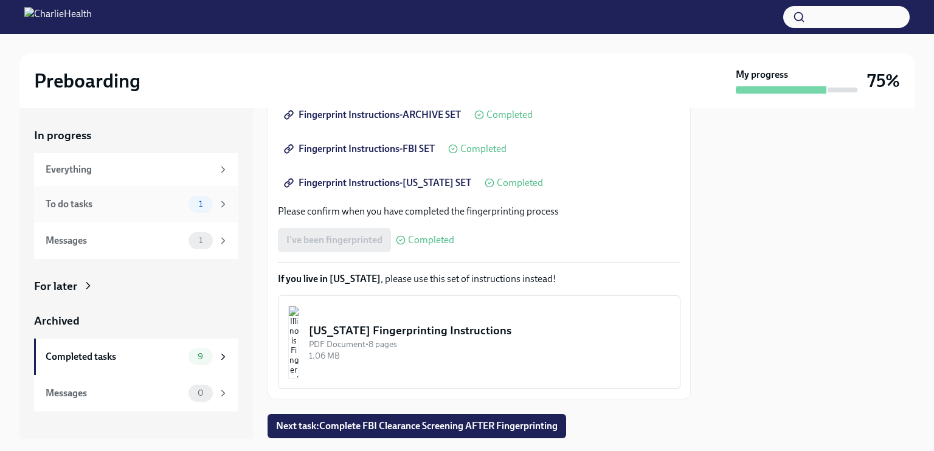
click at [123, 206] on div "To do tasks" at bounding box center [115, 204] width 138 height 13
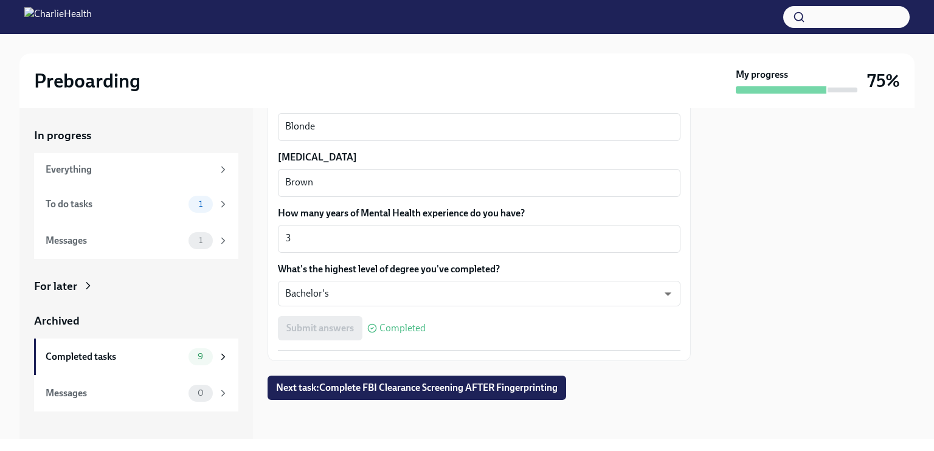
scroll to position [1232, 0]
click at [143, 247] on div "Messages" at bounding box center [115, 240] width 138 height 13
